Goal: Task Accomplishment & Management: Complete application form

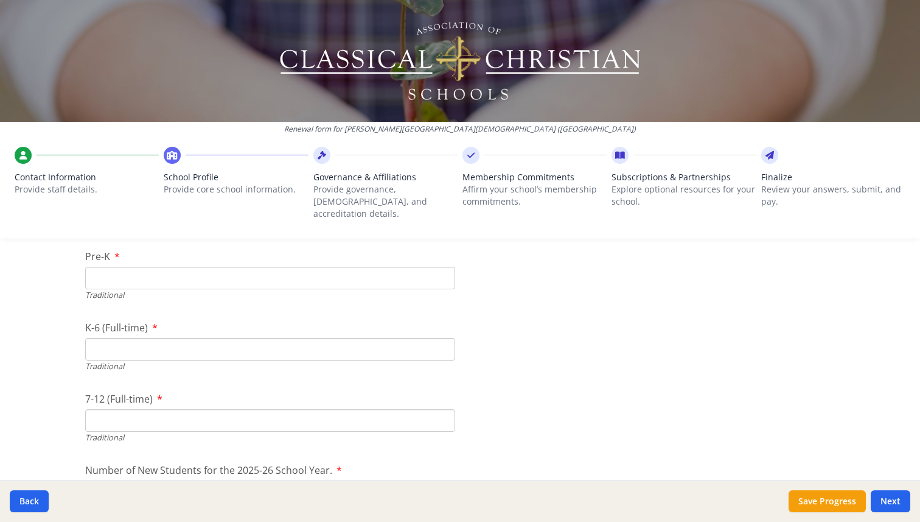
scroll to position [2560, 0]
click at [138, 264] on input "Pre-K" at bounding box center [270, 272] width 370 height 23
type input "0"
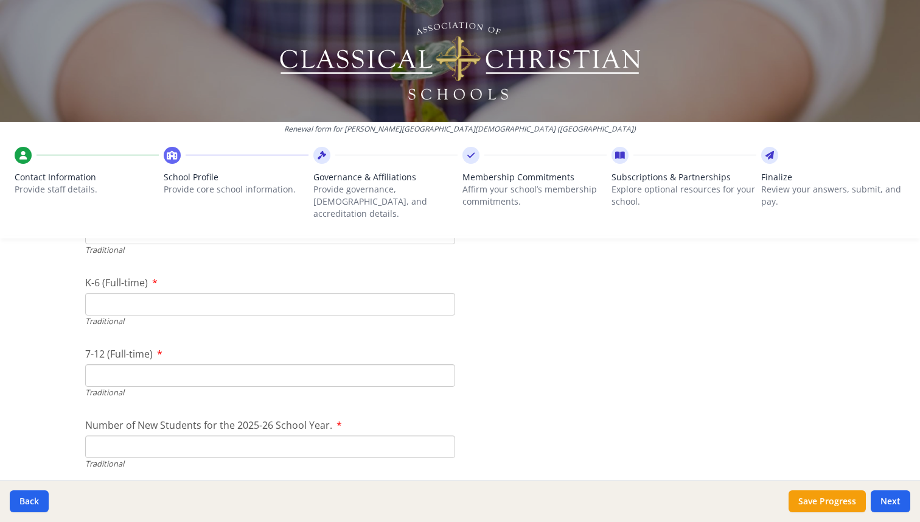
scroll to position [2608, 0]
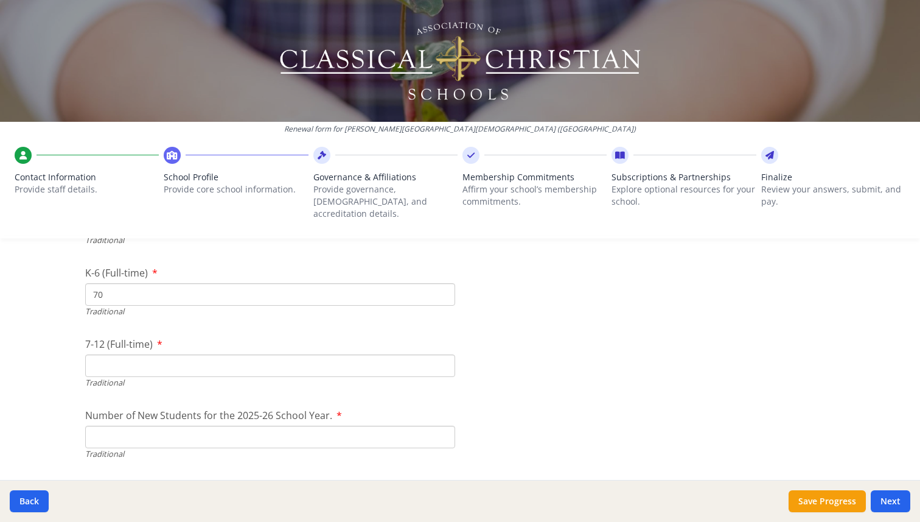
type input "70"
type input "6"
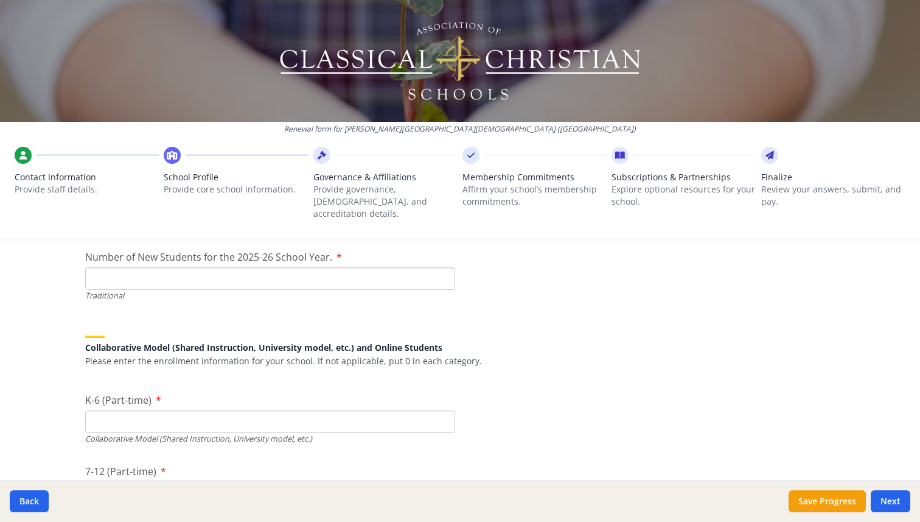
scroll to position [2768, 0]
click at [404, 270] on input "Number of New Students for the 2025-26 School Year." at bounding box center [270, 276] width 370 height 23
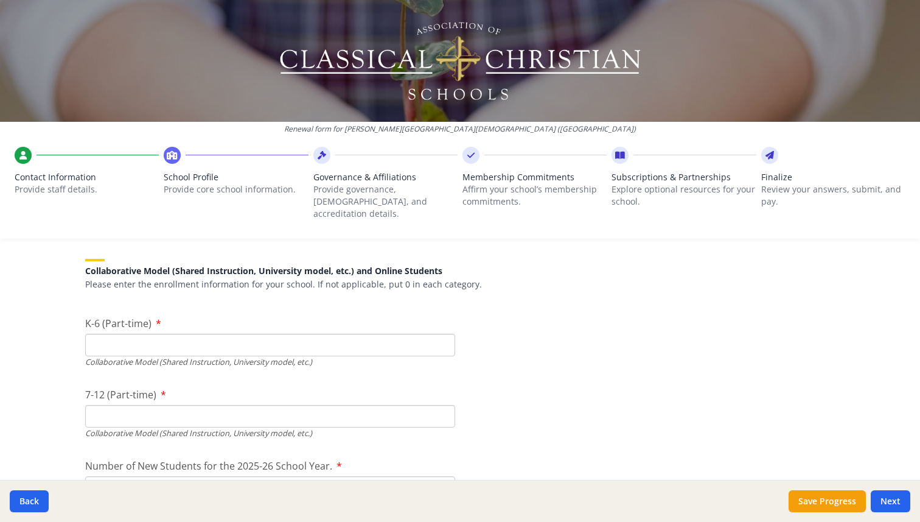
scroll to position [2847, 0]
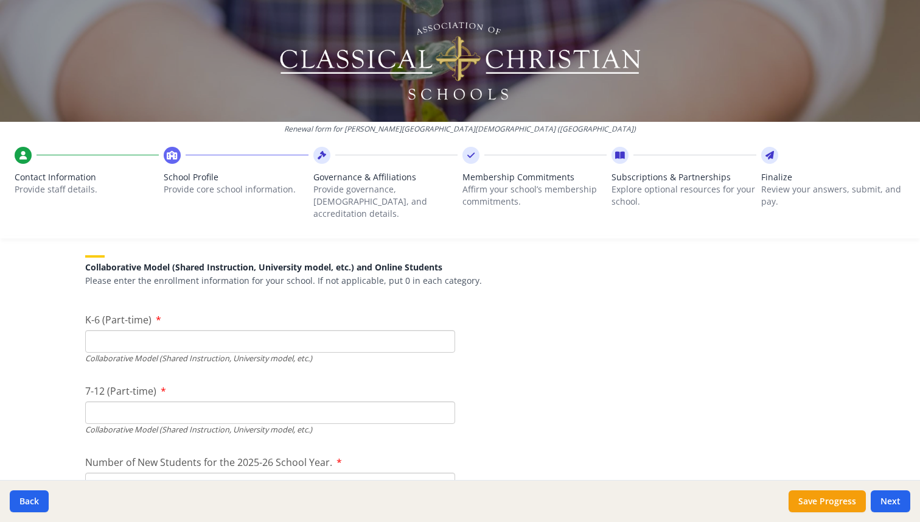
type input "41"
click at [307, 335] on input "K-6 (Part-time)" at bounding box center [270, 341] width 370 height 23
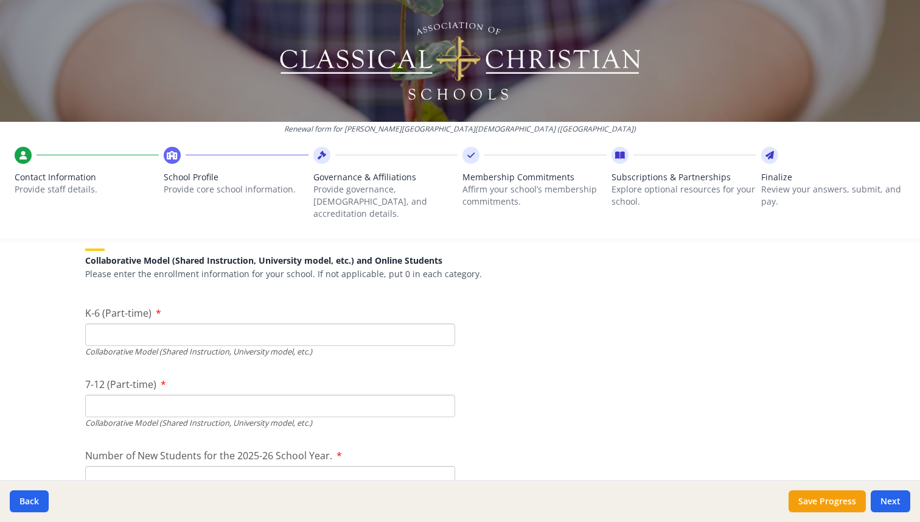
scroll to position [2855, 0]
type input "0"
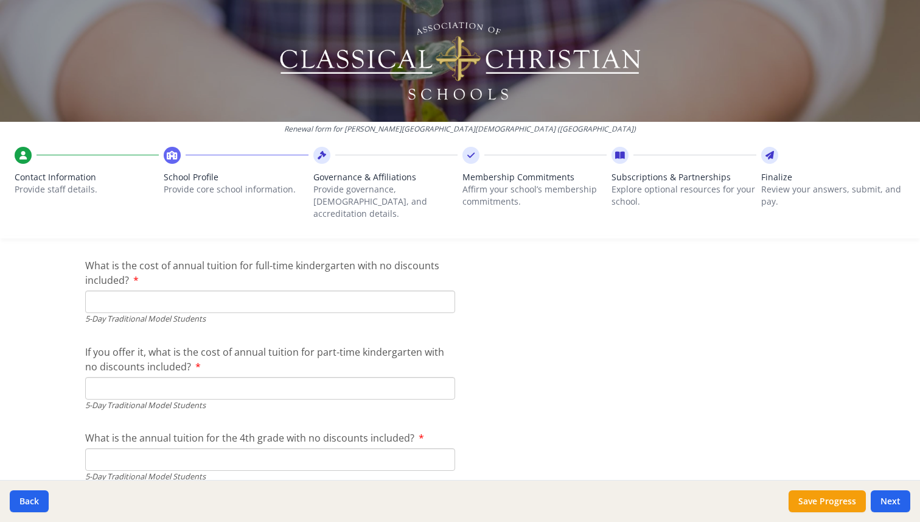
scroll to position [3208, 0]
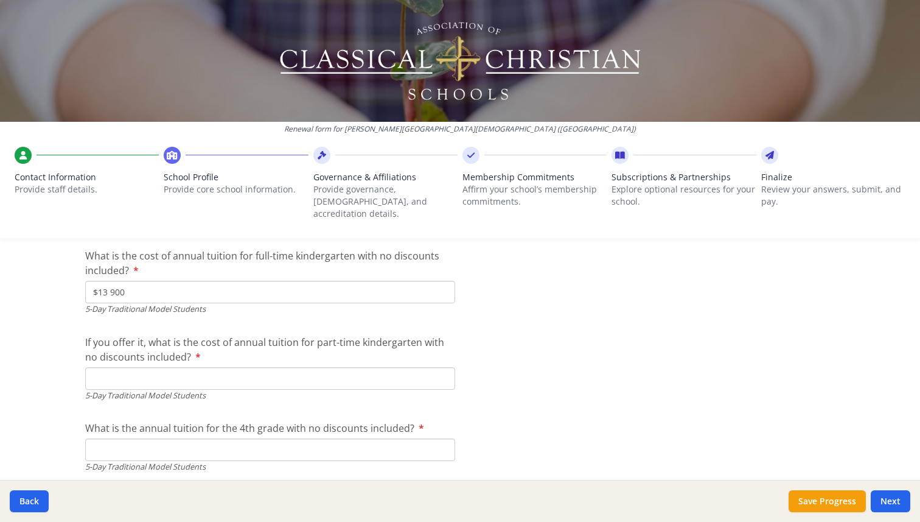
type input "$13 900"
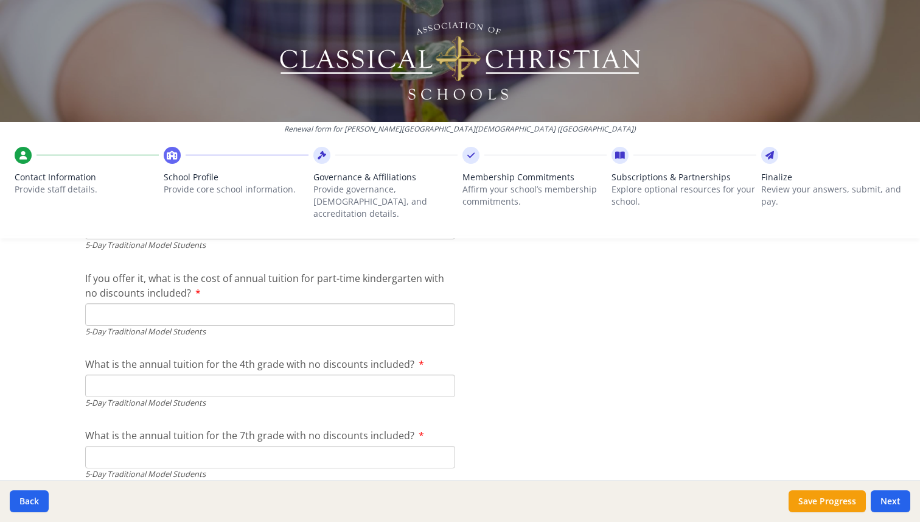
scroll to position [3274, 0]
type input "$0"
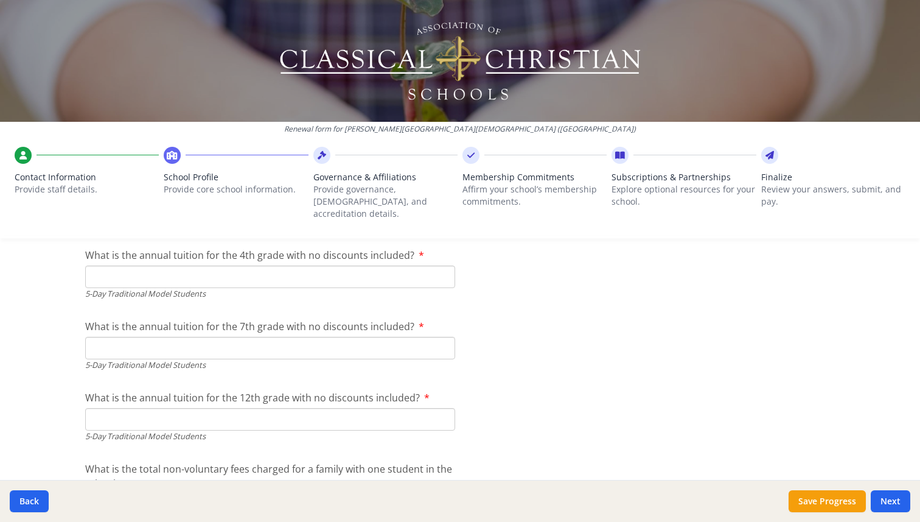
scroll to position [3384, 0]
type input "$13 900"
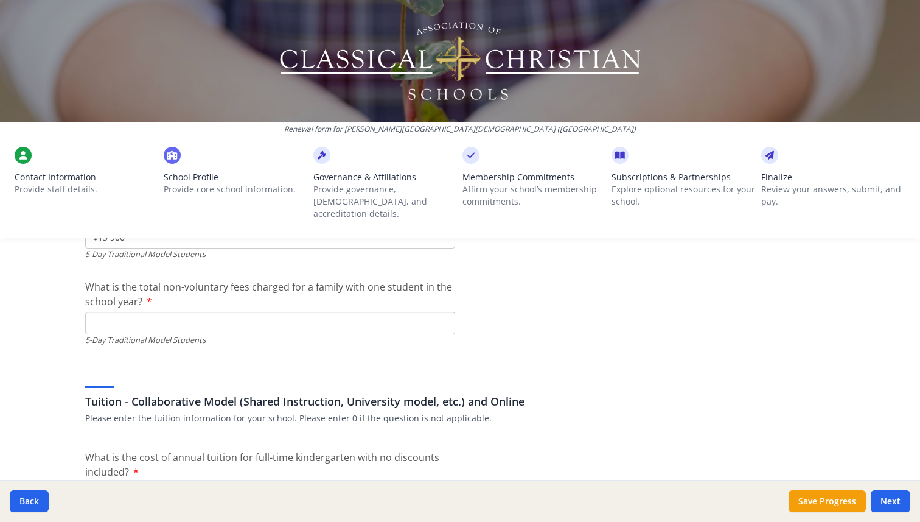
scroll to position [3565, 0]
click at [302, 312] on input "What is the total non-voluntary fees charged for a family with one student in t…" at bounding box center [270, 321] width 370 height 23
type input "$500"
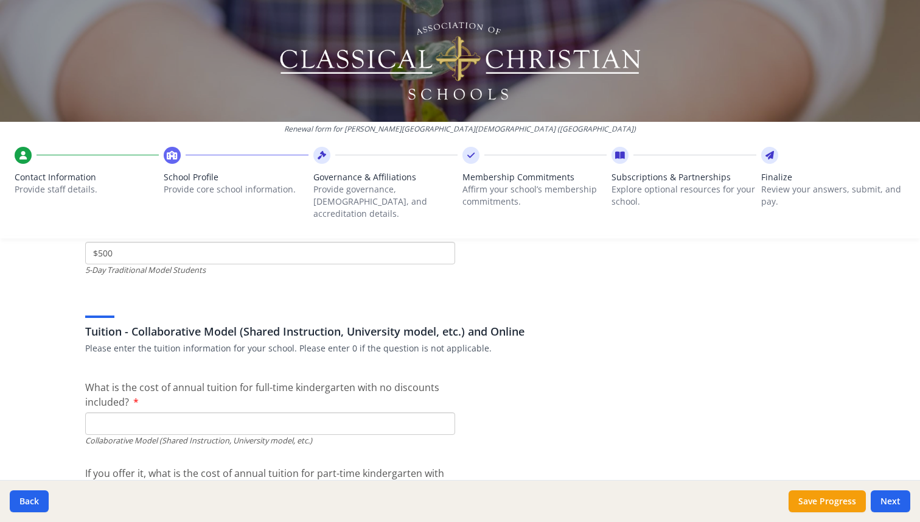
scroll to position [3712, 0]
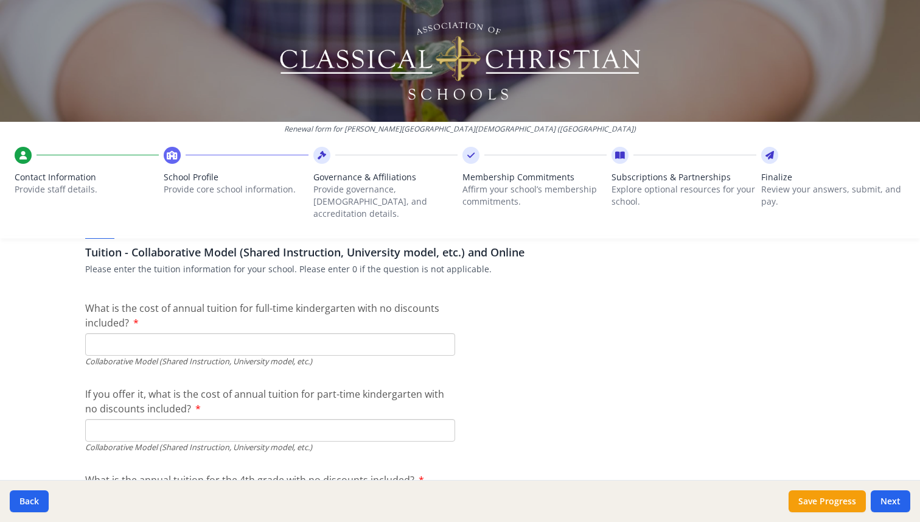
click at [138, 339] on input "What is the cost of annual tuition for full-time kindergarten with no discounts…" at bounding box center [270, 344] width 370 height 23
type input "$0"
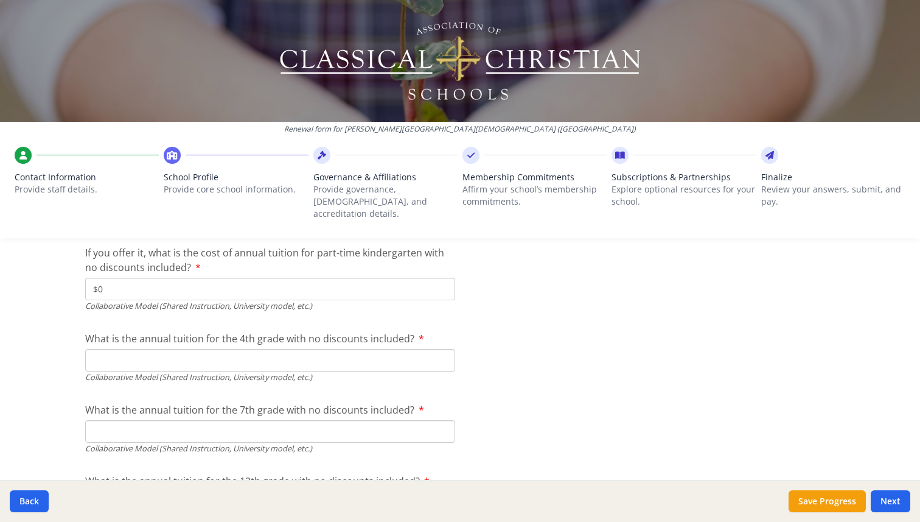
scroll to position [3856, 0]
type input "$0"
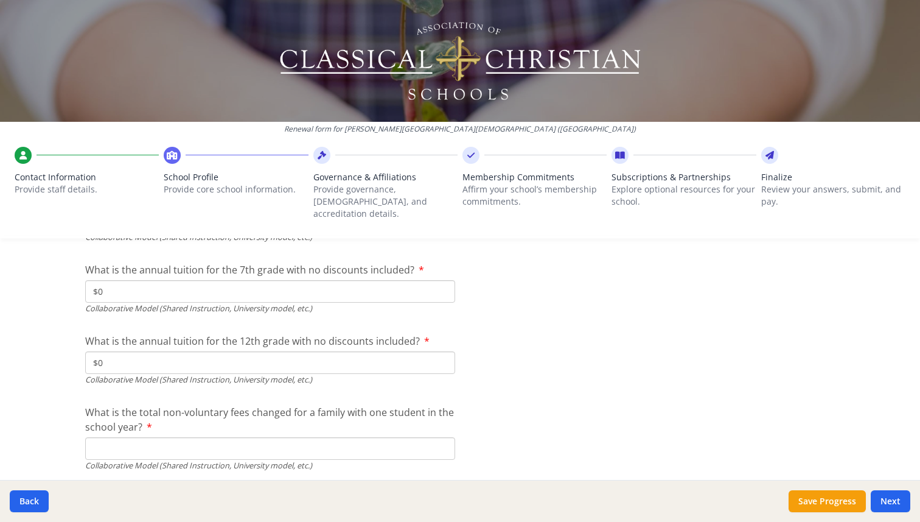
type input "$0"
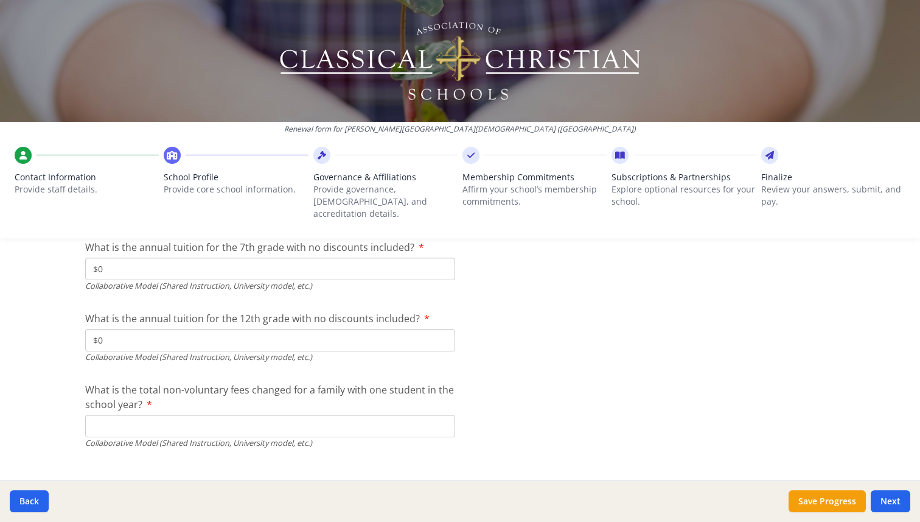
scroll to position [4017, 0]
type input "$0"
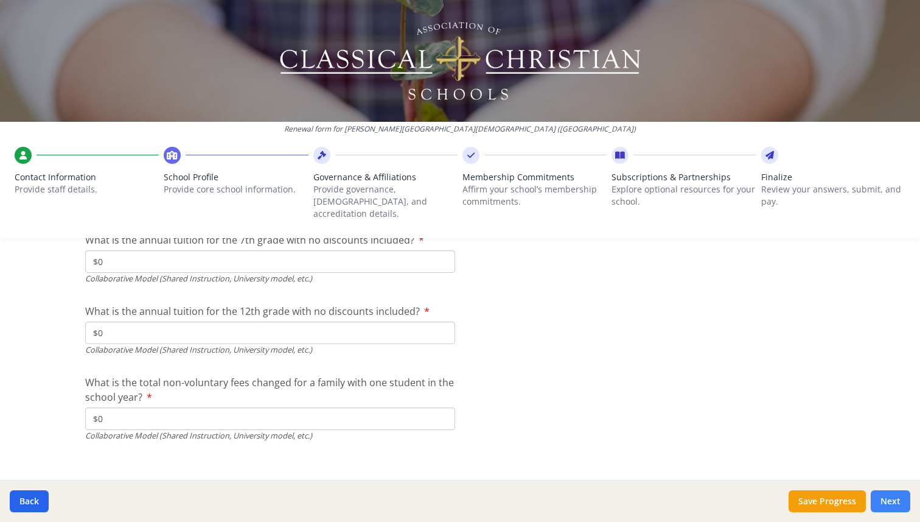
click at [897, 496] on button "Next" at bounding box center [891, 501] width 40 height 22
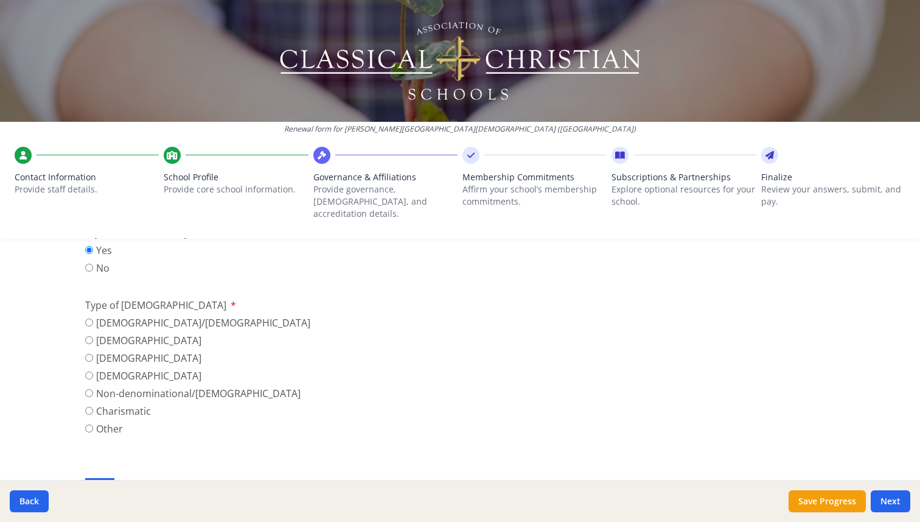
scroll to position [396, 0]
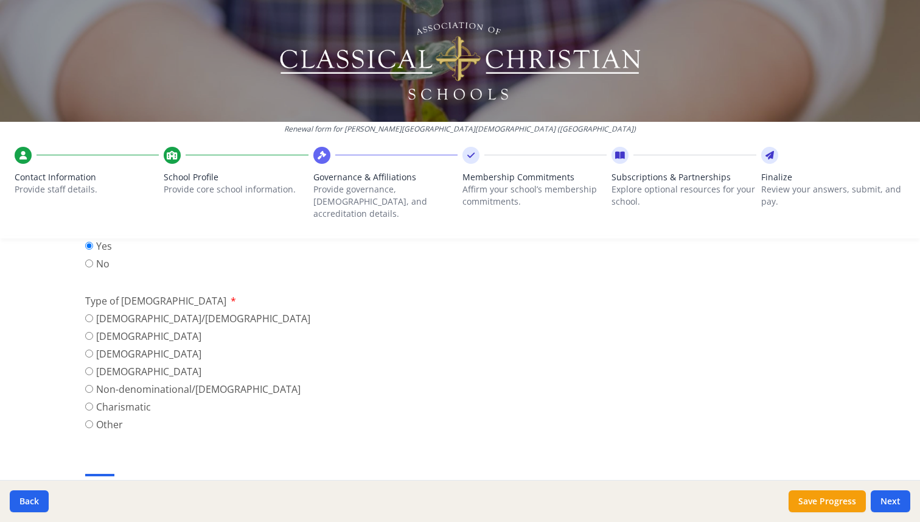
click at [165, 311] on label "Anglican/Episcopal" at bounding box center [197, 318] width 225 height 15
click at [93, 314] on input "Anglican/Episcopal" at bounding box center [89, 318] width 8 height 8
radio input "true"
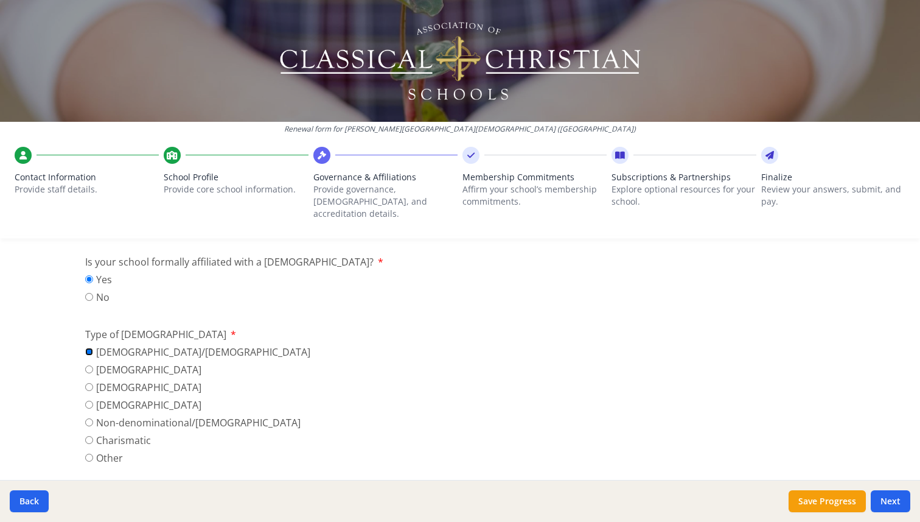
scroll to position [365, 0]
click at [93, 288] on label "No" at bounding box center [98, 295] width 27 height 15
click at [93, 291] on input "No" at bounding box center [89, 295] width 8 height 8
radio input "true"
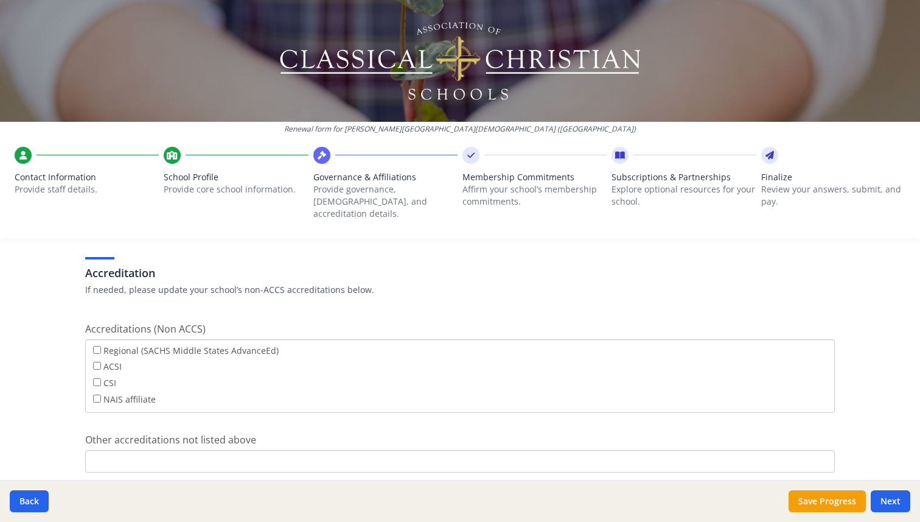
scroll to position [462, 0]
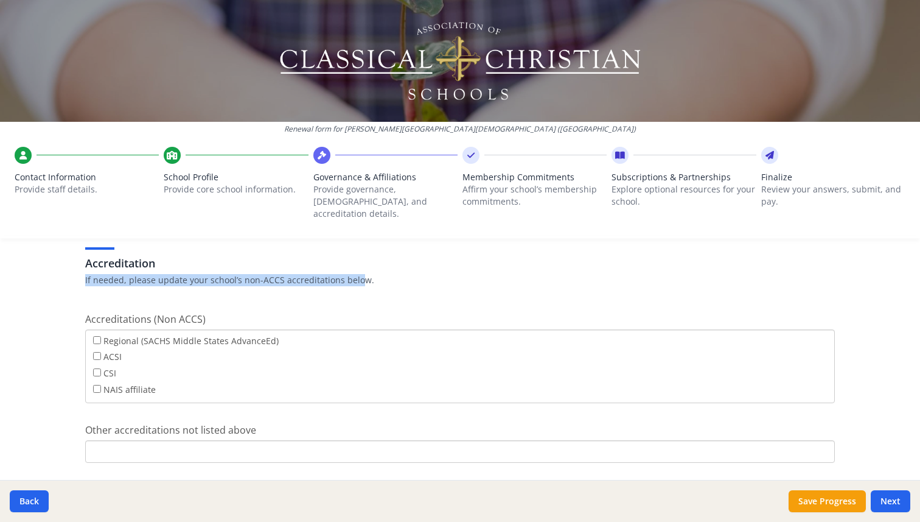
drag, startPoint x: 75, startPoint y: 268, endPoint x: 372, endPoint y: 270, distance: 297.1
click at [355, 268] on div "Governance Structure If needed, please update the governance structure for your…" at bounding box center [460, 309] width 779 height 989
click at [372, 274] on p "If needed, please update your school’s non-ACCS accreditations below." at bounding box center [460, 280] width 750 height 12
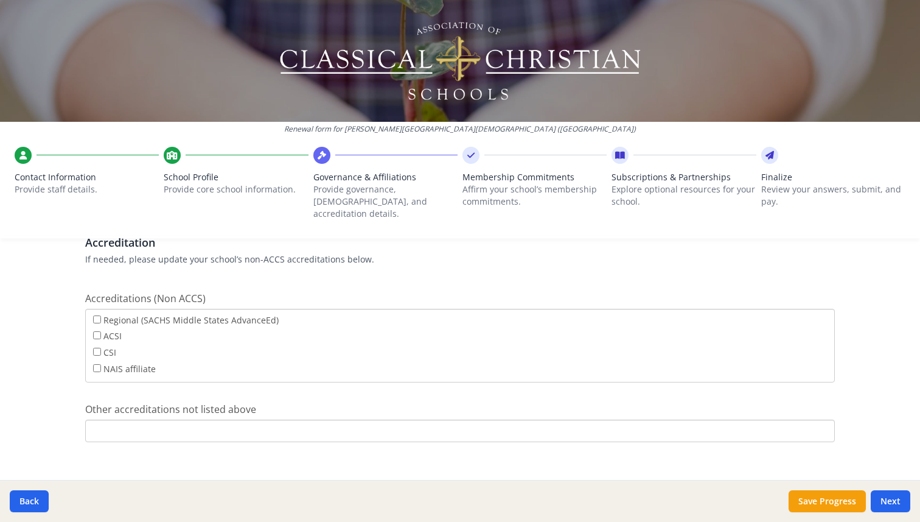
scroll to position [479, 0]
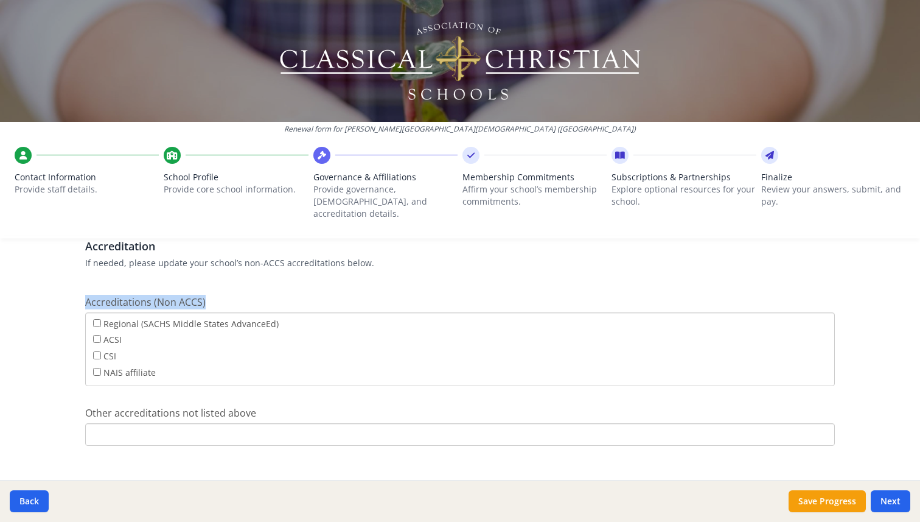
drag, startPoint x: 82, startPoint y: 286, endPoint x: 293, endPoint y: 301, distance: 212.3
click at [292, 301] on div "Governance Structure If needed, please update the governance structure for your…" at bounding box center [460, 292] width 779 height 989
click at [293, 312] on div "Regional (SACHS Middle States AdvanceEd) ACSI CSI NAIS affiliate" at bounding box center [460, 349] width 750 height 74
click at [69, 435] on div "Renewal form for Tyndale Christian School (VA) Contact Information Provide staf…" at bounding box center [460, 261] width 920 height 522
click at [141, 423] on input "Other accreditations not listed above" at bounding box center [460, 434] width 750 height 23
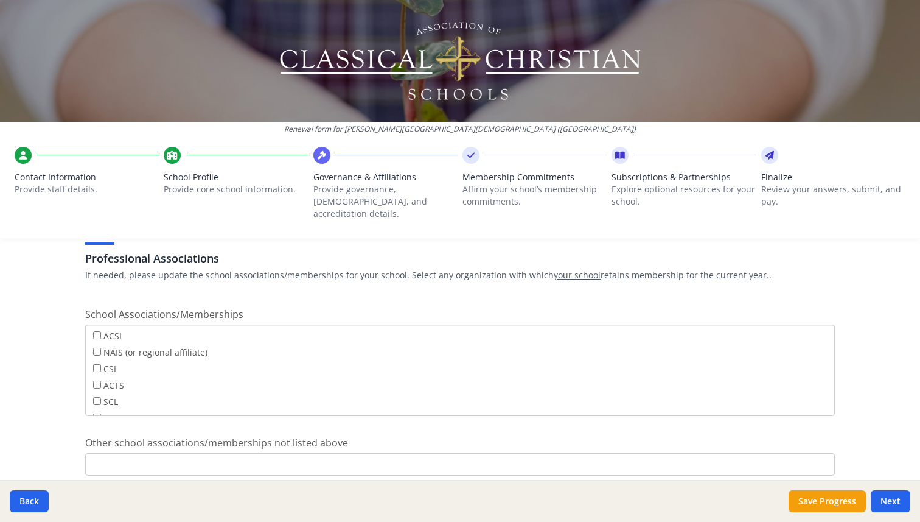
scroll to position [755, 0]
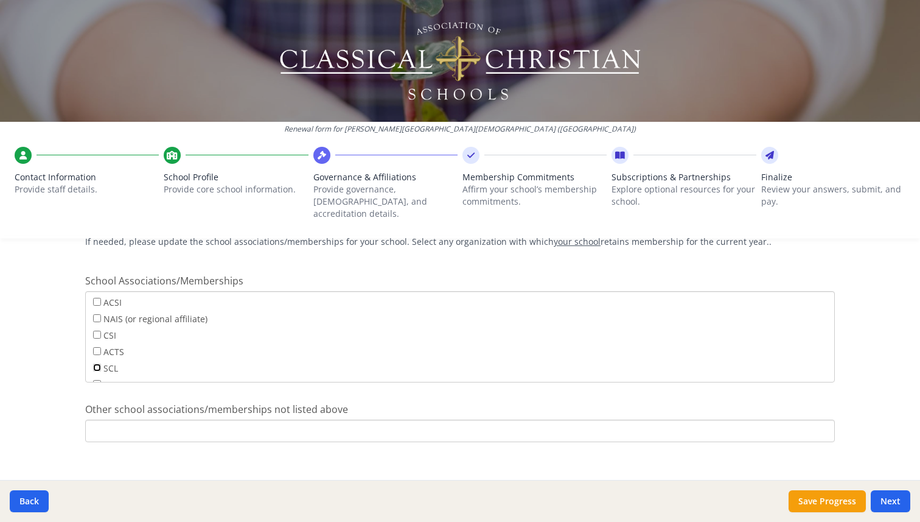
click at [96, 363] on input "SCL" at bounding box center [97, 367] width 8 height 8
checkbox input "true"
click at [98, 335] on input "ISM" at bounding box center [97, 339] width 8 height 8
checkbox input "true"
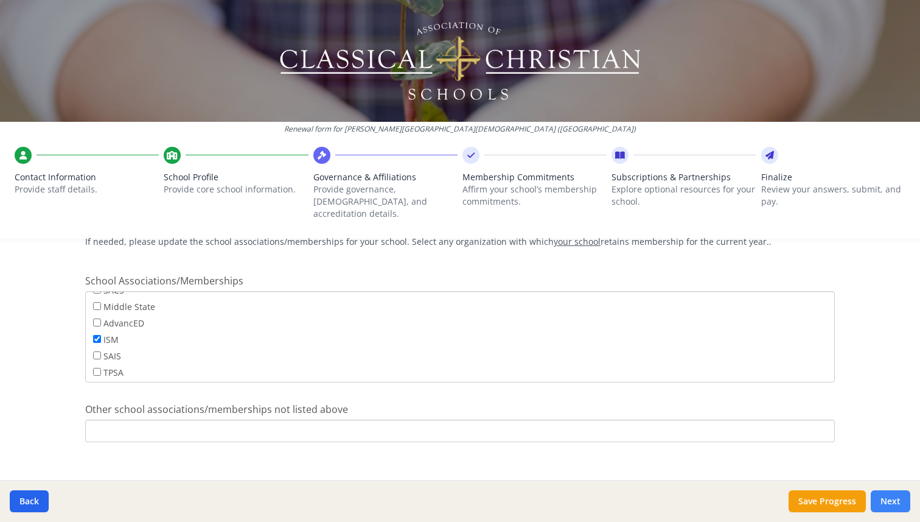
click at [898, 505] on button "Next" at bounding box center [891, 501] width 40 height 22
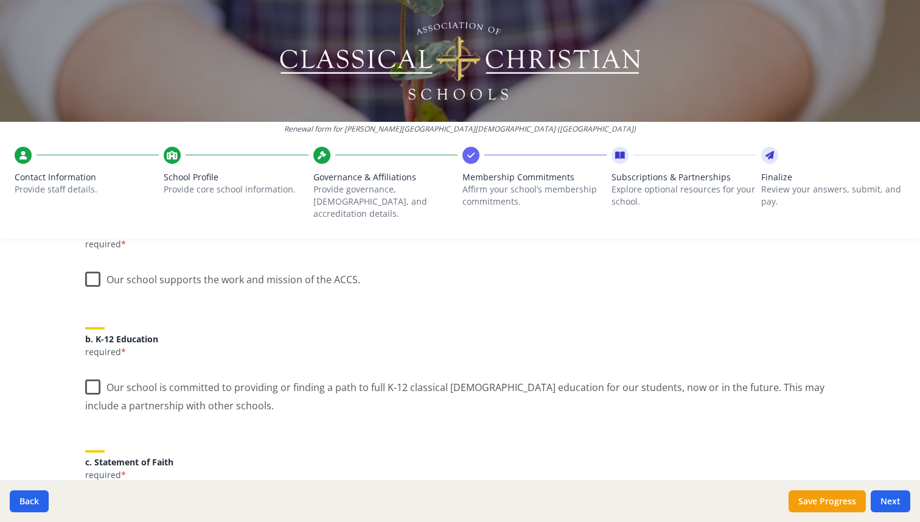
scroll to position [203, 0]
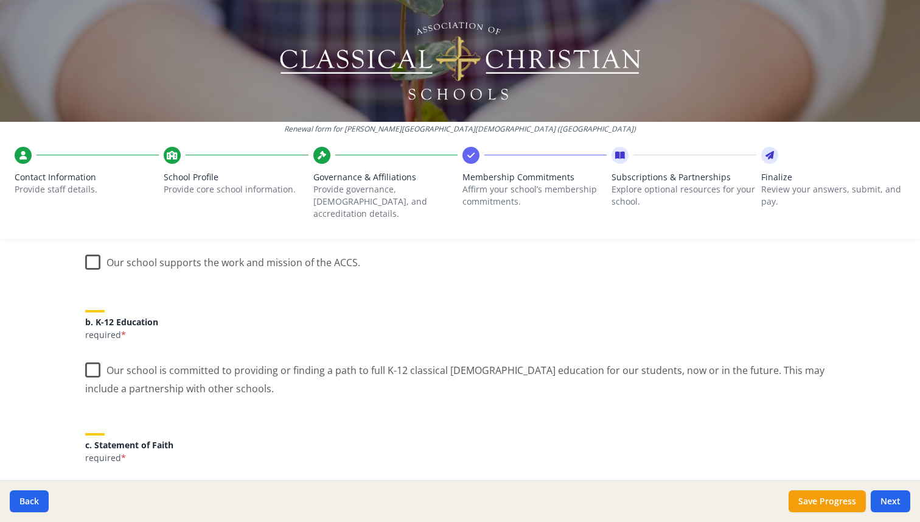
click at [92, 248] on label "Our school supports the work and mission of the ACCS." at bounding box center [222, 260] width 275 height 26
click at [0, 0] on input "Our school supports the work and mission of the ACCS." at bounding box center [0, 0] width 0 height 0
click at [277, 361] on label "Our school is committed to providing or finding a path to full K-12 classical C…" at bounding box center [460, 374] width 750 height 41
click at [0, 0] on input "Our school is committed to providing or finding a path to full K-12 classical C…" at bounding box center [0, 0] width 0 height 0
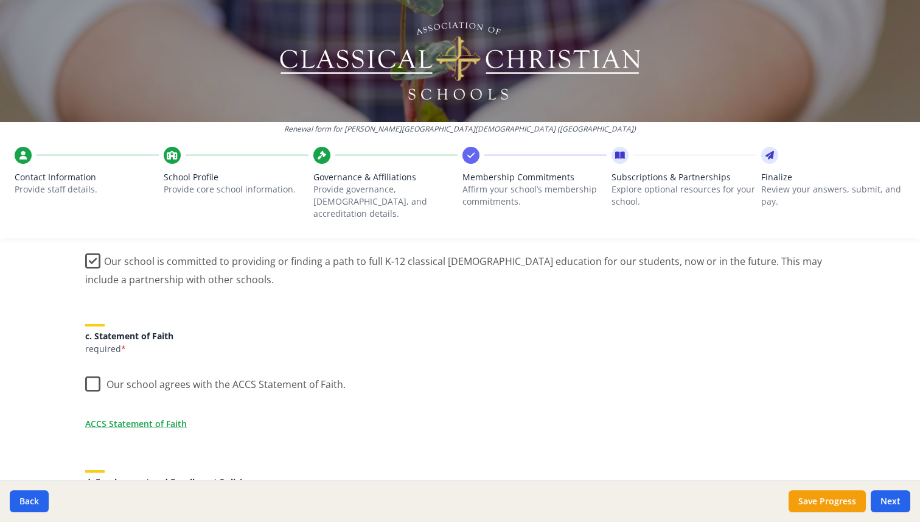
scroll to position [325, 0]
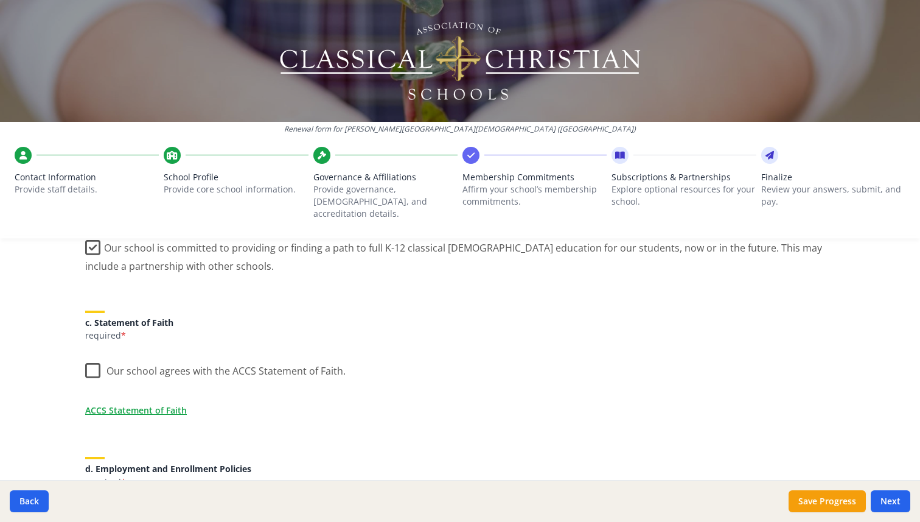
click at [295, 360] on label "Our school agrees with the ACCS Statement of Faith." at bounding box center [215, 368] width 261 height 26
click at [0, 0] on input "Our school agrees with the ACCS Statement of Faith." at bounding box center [0, 0] width 0 height 0
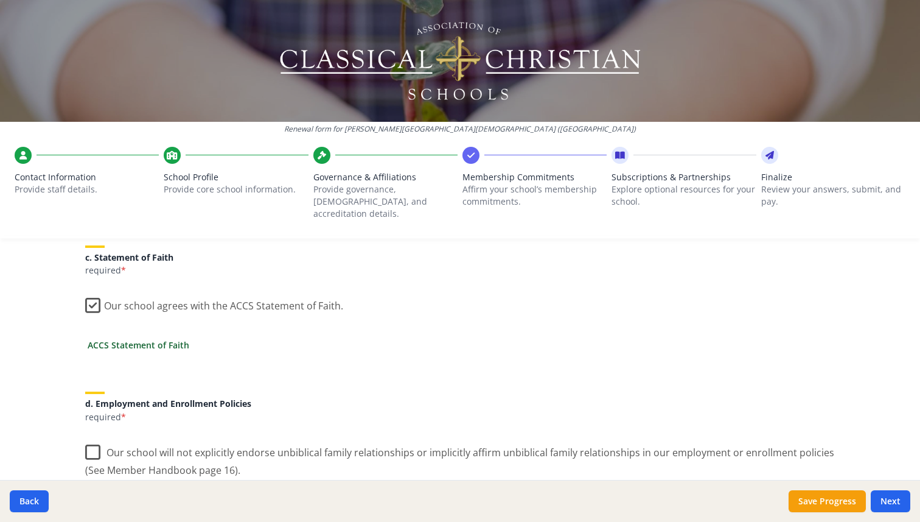
click at [170, 338] on link "ACCS Statement of Faith" at bounding box center [139, 344] width 102 height 13
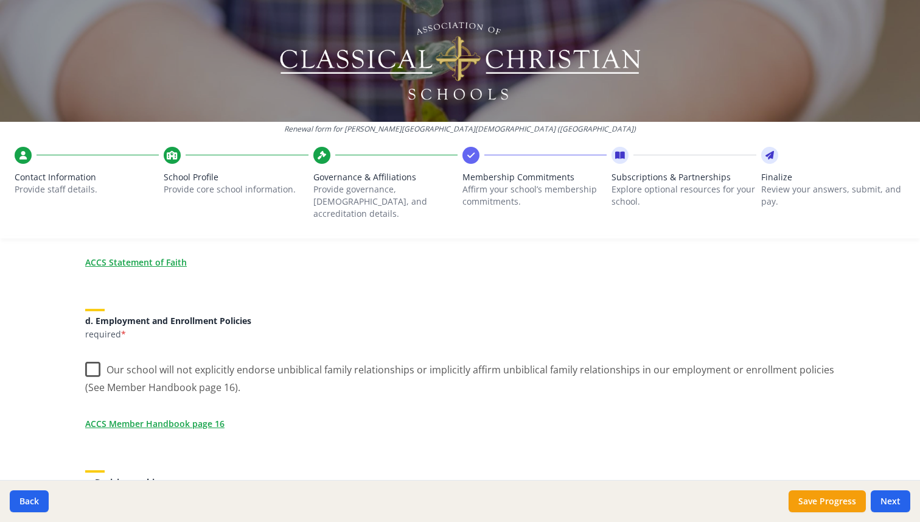
scroll to position [500, 0]
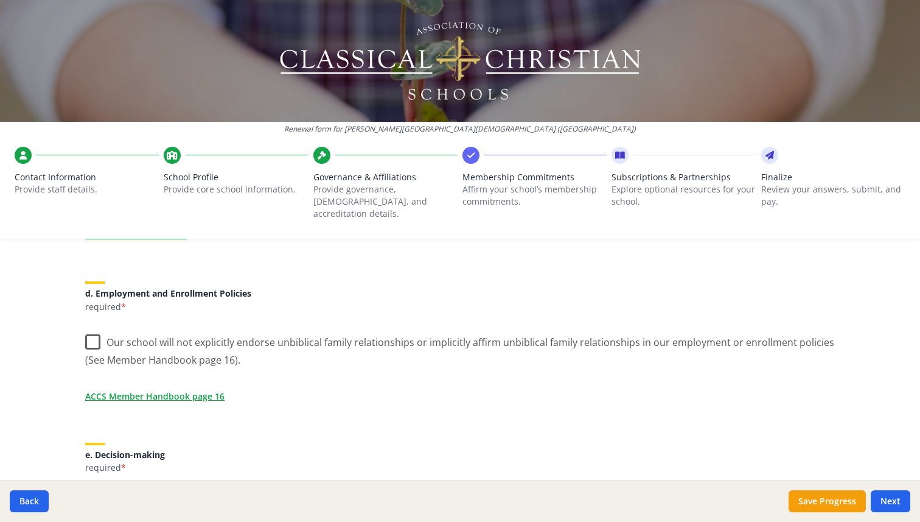
click at [97, 326] on label "Our school will not explicitly endorse unbiblical family relationships or impli…" at bounding box center [460, 346] width 750 height 41
click at [0, 0] on input "Our school will not explicitly endorse unbiblical family relationships or impli…" at bounding box center [0, 0] width 0 height 0
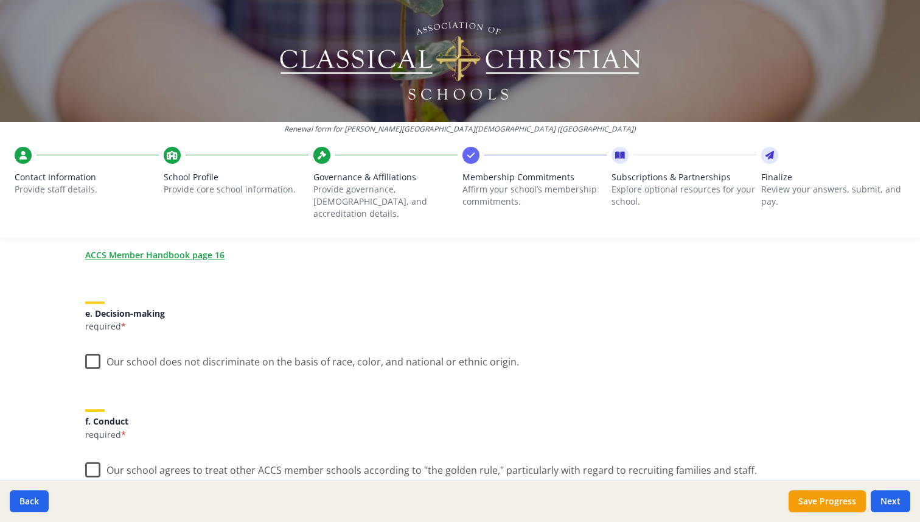
scroll to position [659, 0]
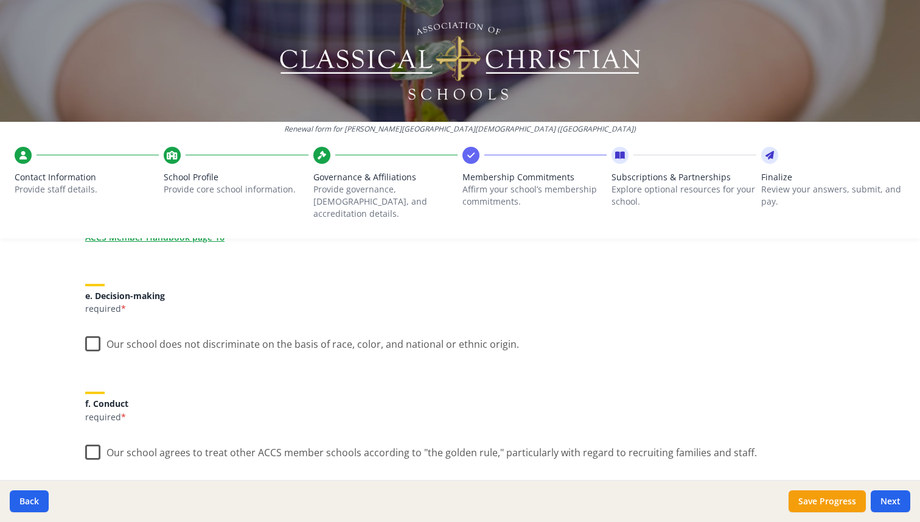
click at [89, 328] on label "Our school does not discriminate on the basis of race, color, and national or e…" at bounding box center [302, 341] width 434 height 26
click at [0, 0] on input "Our school does not discriminate on the basis of race, color, and national or e…" at bounding box center [0, 0] width 0 height 0
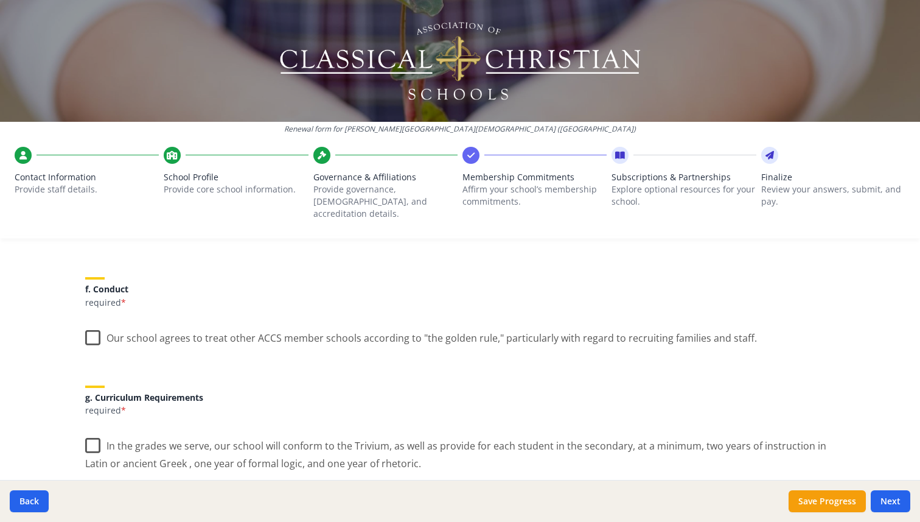
scroll to position [780, 0]
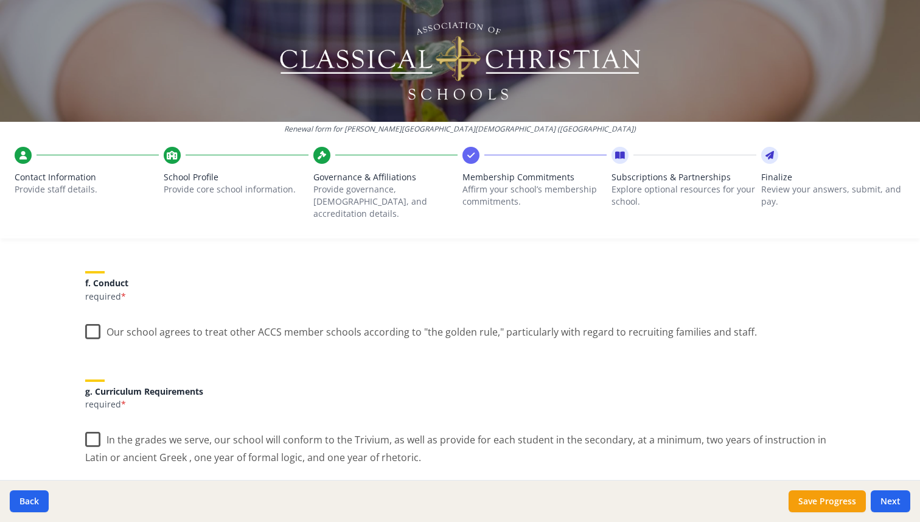
click at [150, 317] on label "Our school agrees to treat other ACCS member schools according to "the golden r…" at bounding box center [421, 329] width 672 height 26
click at [0, 0] on input "Our school agrees to treat other ACCS member schools according to "the golden r…" at bounding box center [0, 0] width 0 height 0
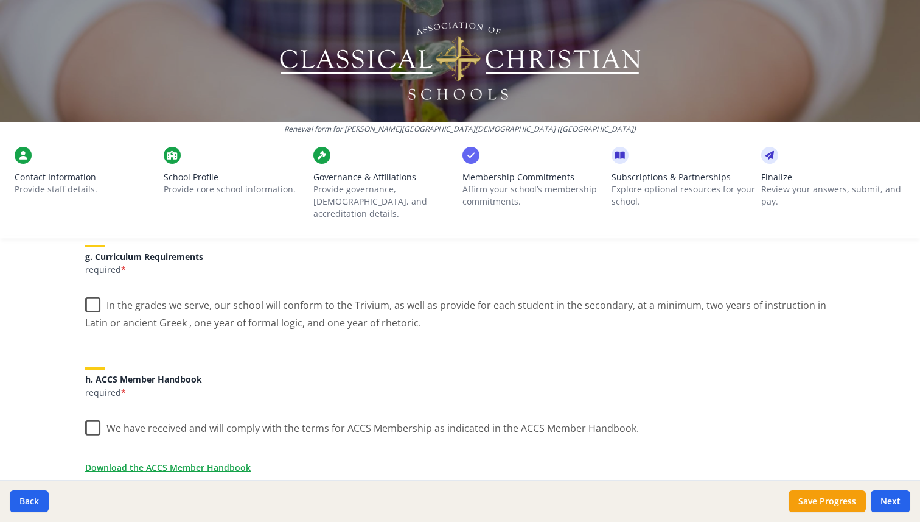
scroll to position [922, 0]
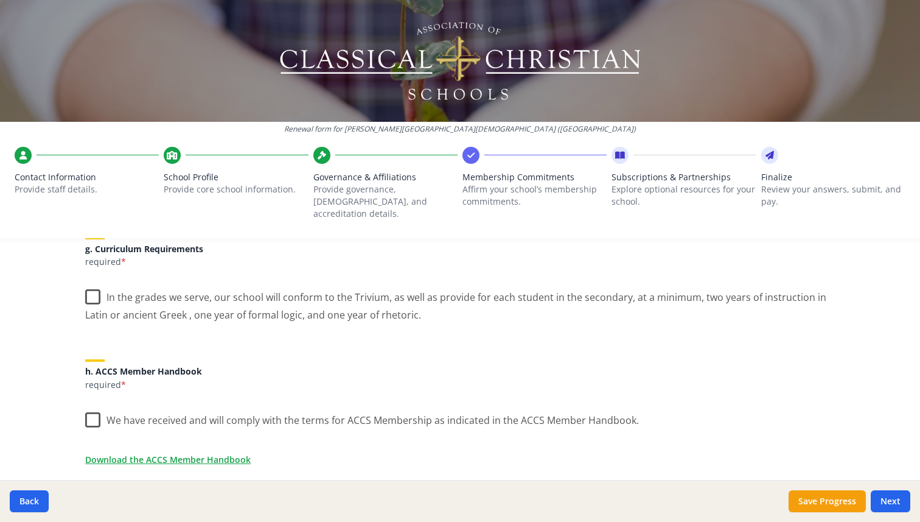
click at [371, 299] on label "In the grades we serve, our school will conform to the Trivium, as well as prov…" at bounding box center [460, 301] width 750 height 41
click at [0, 0] on input "In the grades we serve, our school will conform to the Trivium, as well as prov…" at bounding box center [0, 0] width 0 height 0
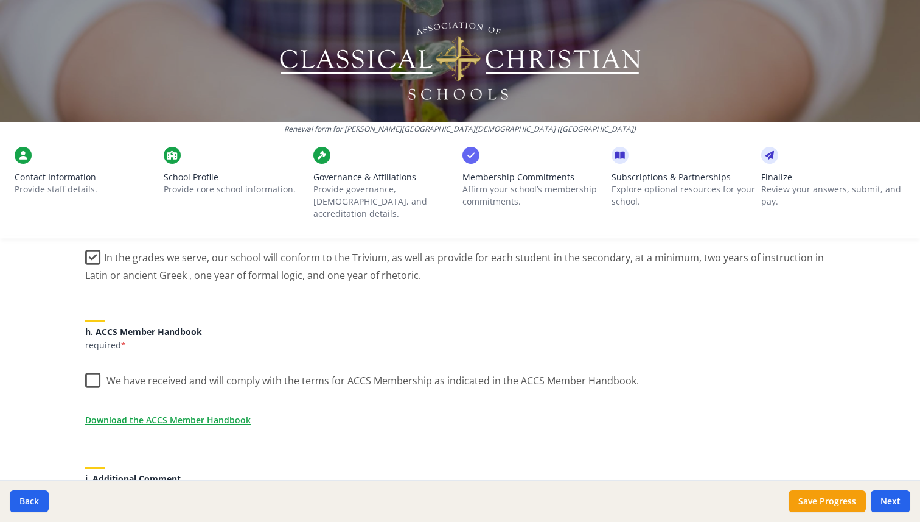
click at [460, 366] on label "We have received and will comply with the terms for ACCS Membership as indicate…" at bounding box center [362, 378] width 554 height 26
click at [0, 0] on input "We have received and will comply with the terms for ACCS Membership as indicate…" at bounding box center [0, 0] width 0 height 0
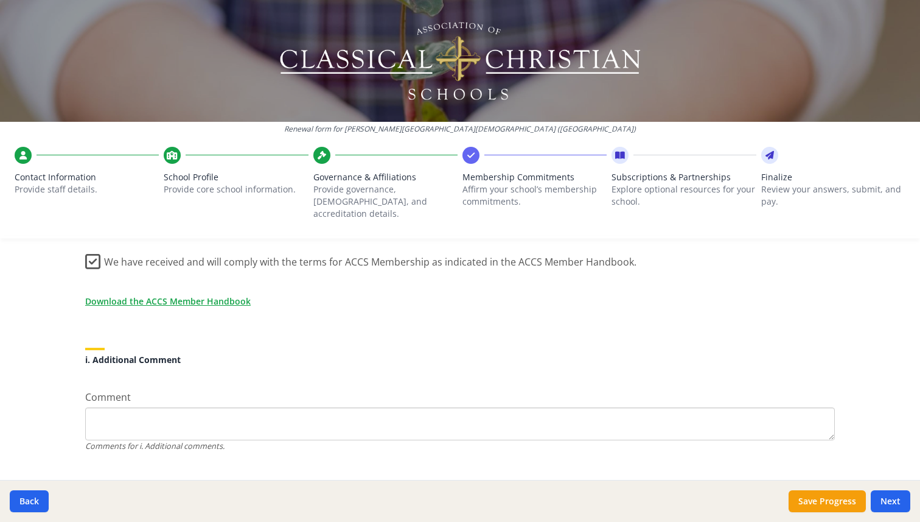
scroll to position [1092, 0]
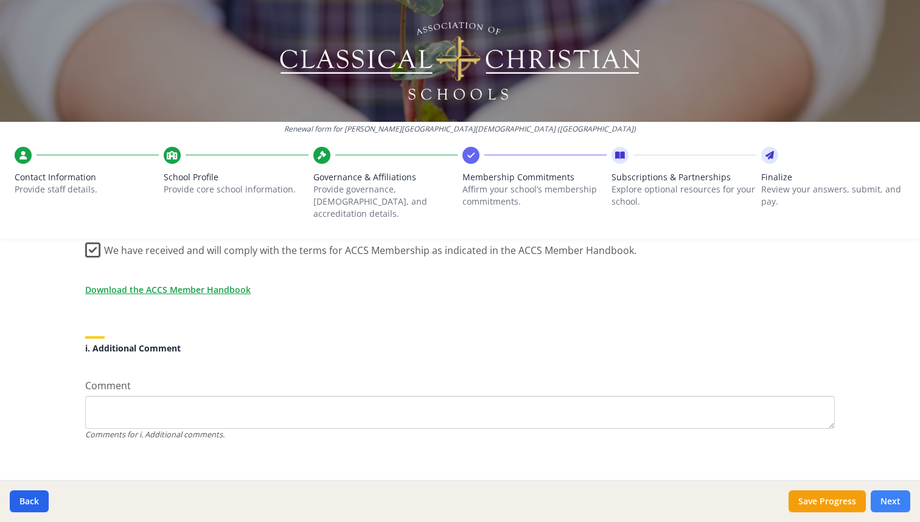
click at [881, 506] on button "Next" at bounding box center [891, 501] width 40 height 22
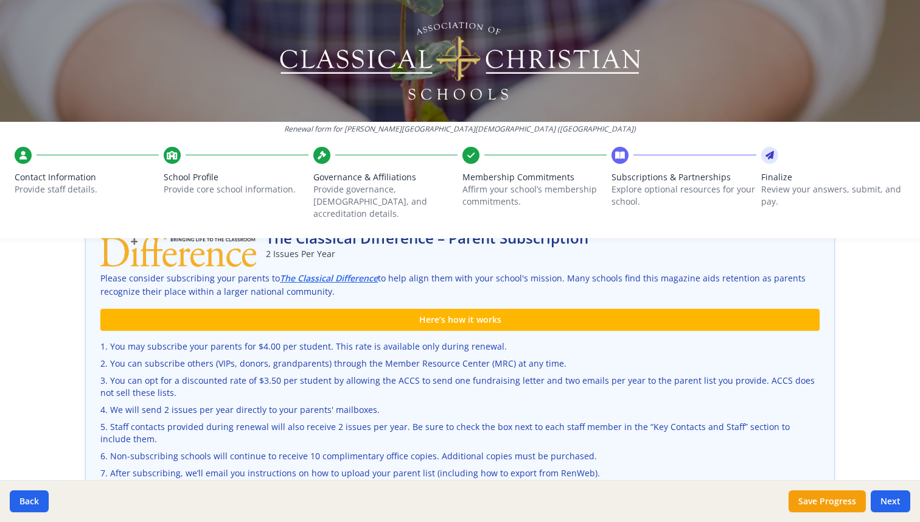
scroll to position [294, 0]
